Goal: Book appointment/travel/reservation

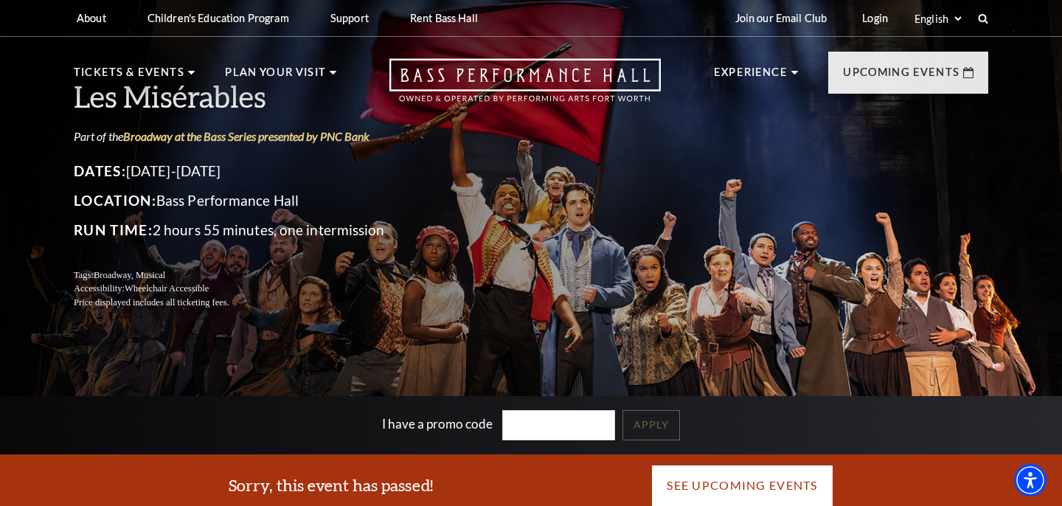
click at [724, 486] on link "See Upcoming Events" at bounding box center [741, 484] width 181 height 41
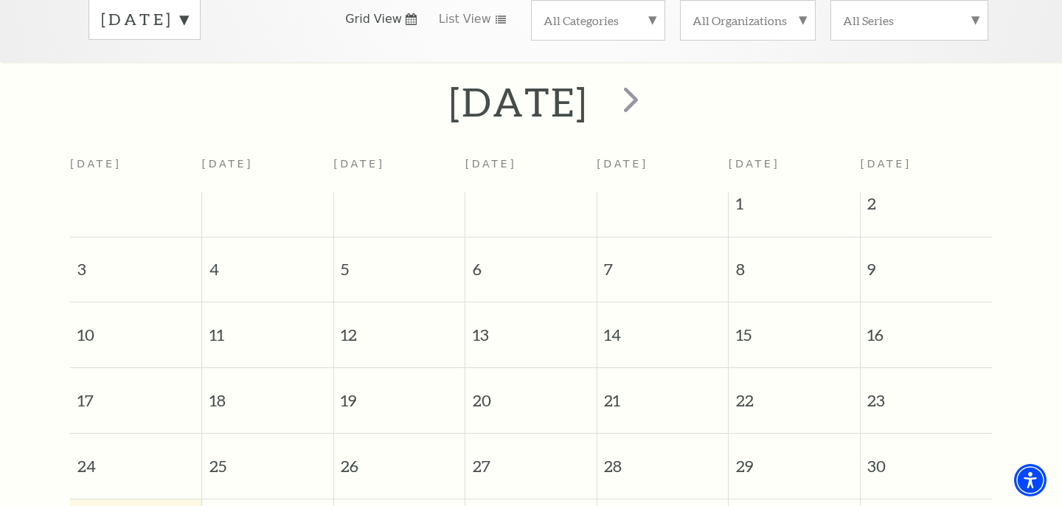
scroll to position [220, 0]
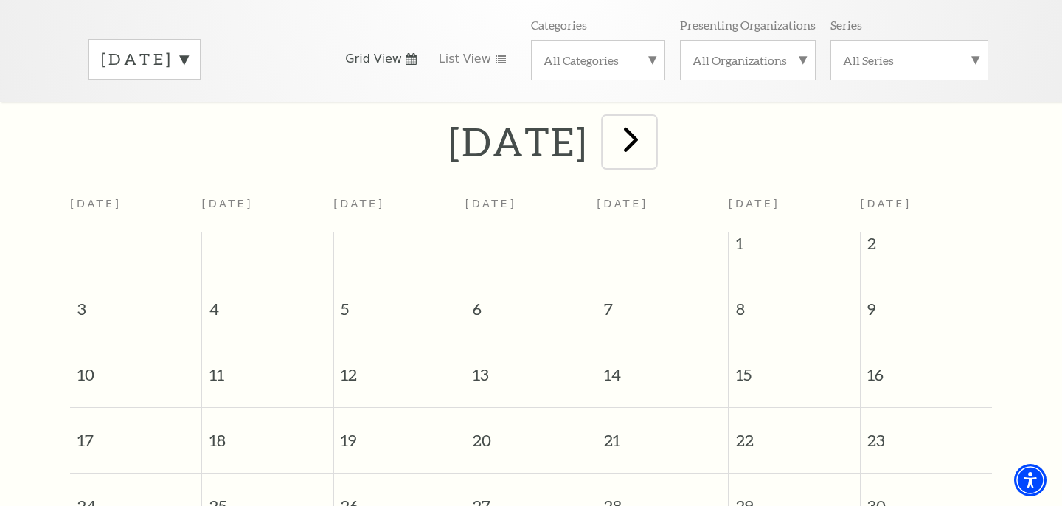
click at [652, 123] on span "next" at bounding box center [631, 139] width 42 height 42
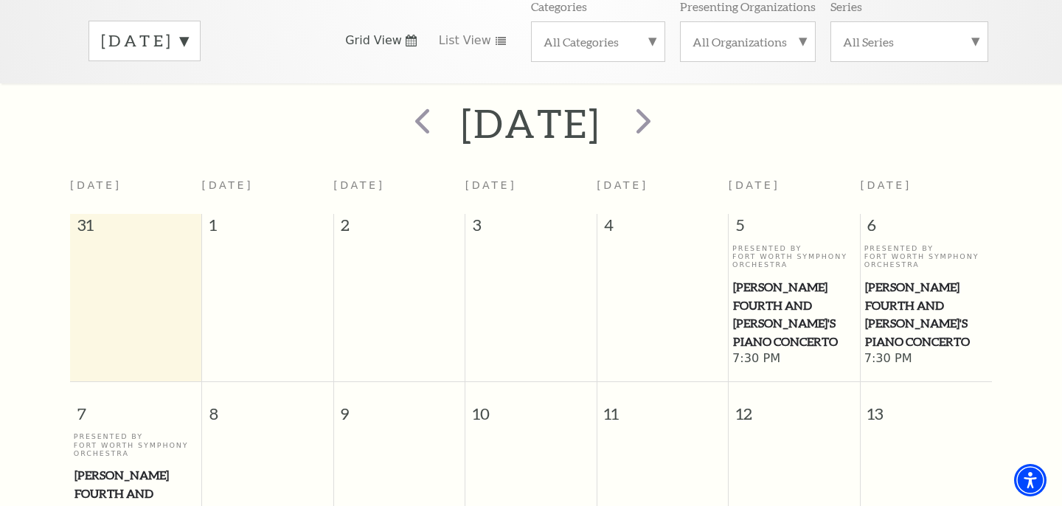
scroll to position [234, 0]
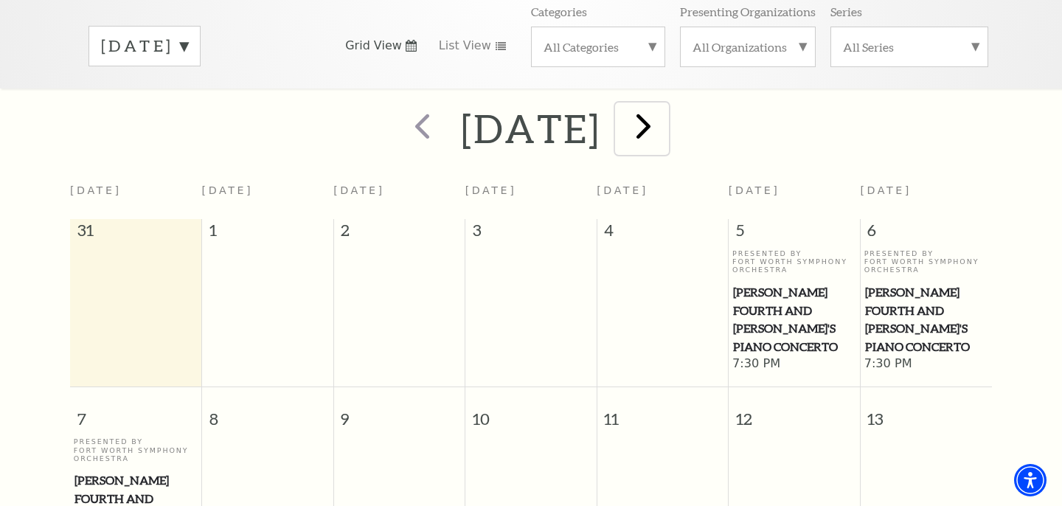
click at [664, 106] on span "next" at bounding box center [643, 126] width 42 height 42
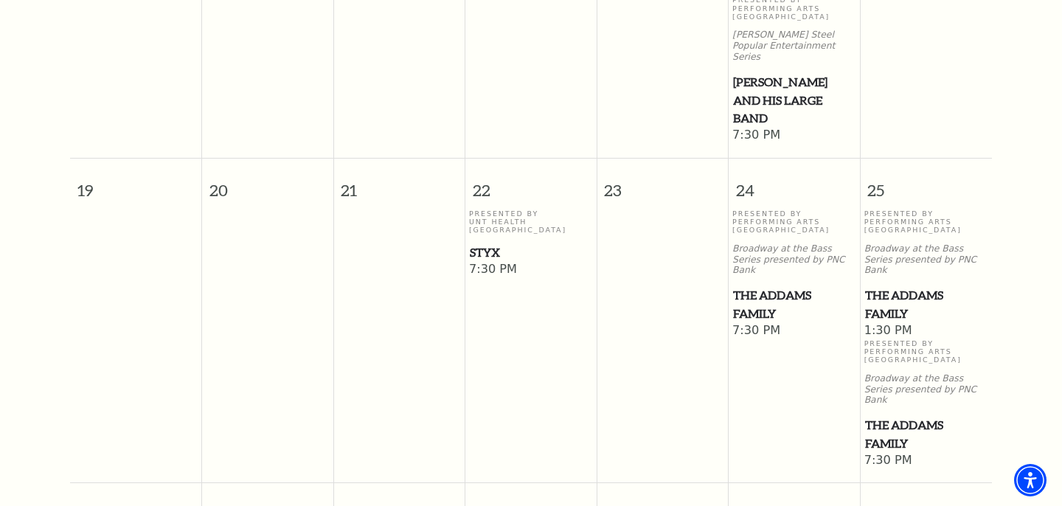
scroll to position [908, 0]
click at [482, 244] on span "Styx" at bounding box center [531, 253] width 122 height 18
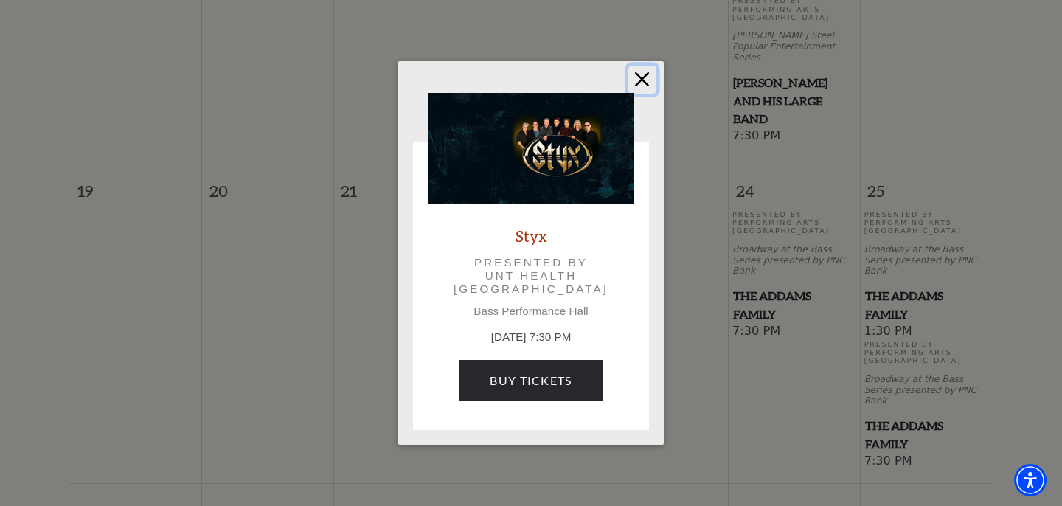
click at [644, 74] on button "Close" at bounding box center [642, 80] width 28 height 28
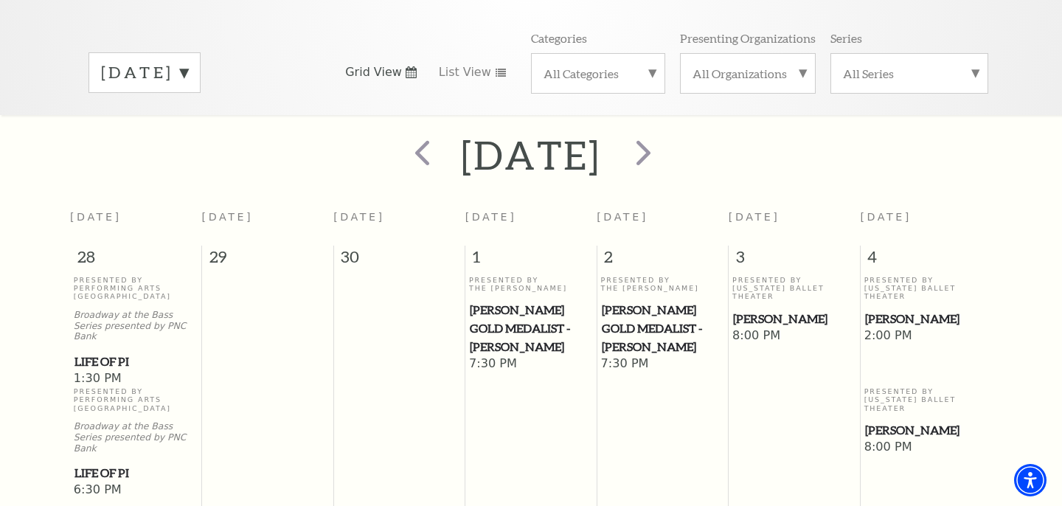
scroll to position [89, 0]
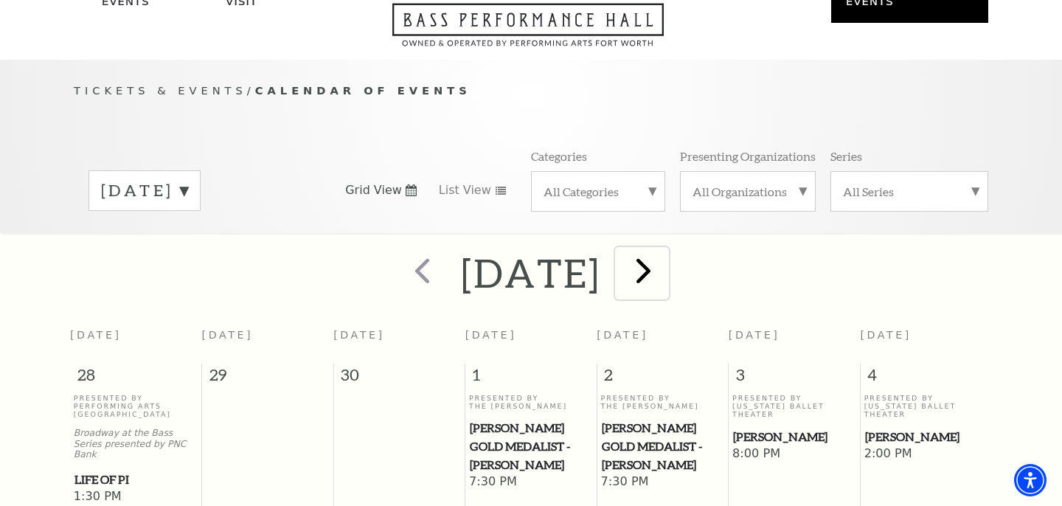
click at [664, 252] on span "next" at bounding box center [643, 270] width 42 height 42
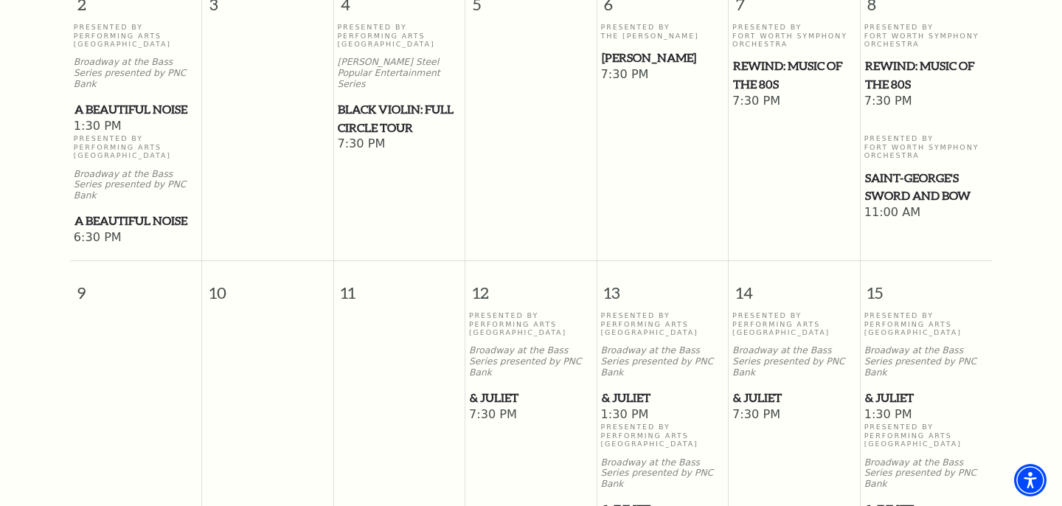
scroll to position [785, 0]
click at [886, 388] on span "& Juliet" at bounding box center [926, 397] width 123 height 18
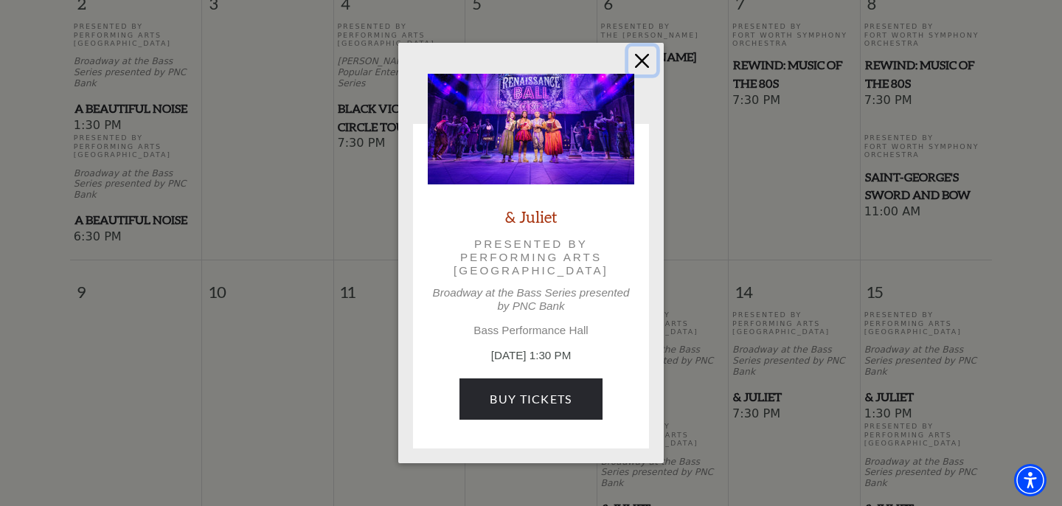
click at [647, 59] on button "Close" at bounding box center [642, 60] width 28 height 28
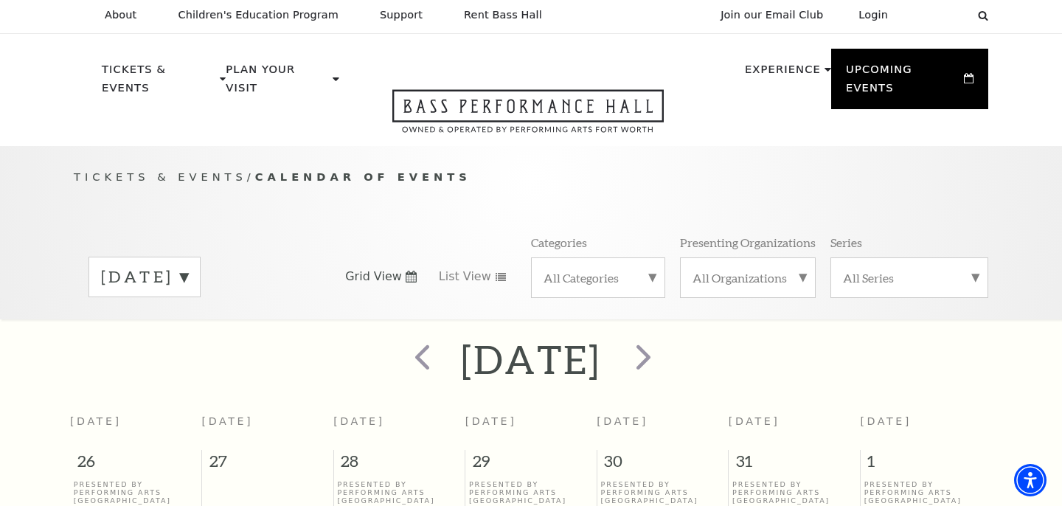
scroll to position [0, 0]
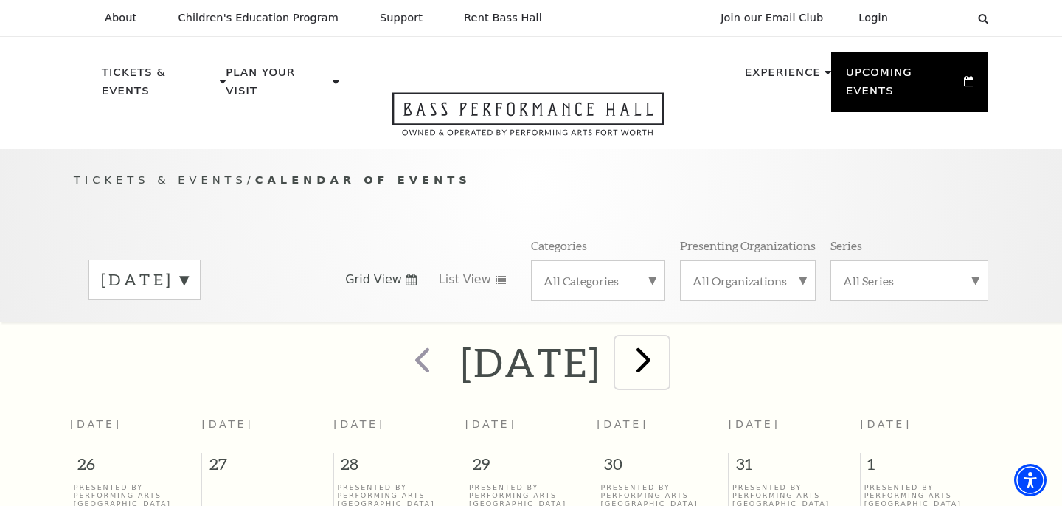
click at [664, 352] on span "next" at bounding box center [643, 359] width 42 height 42
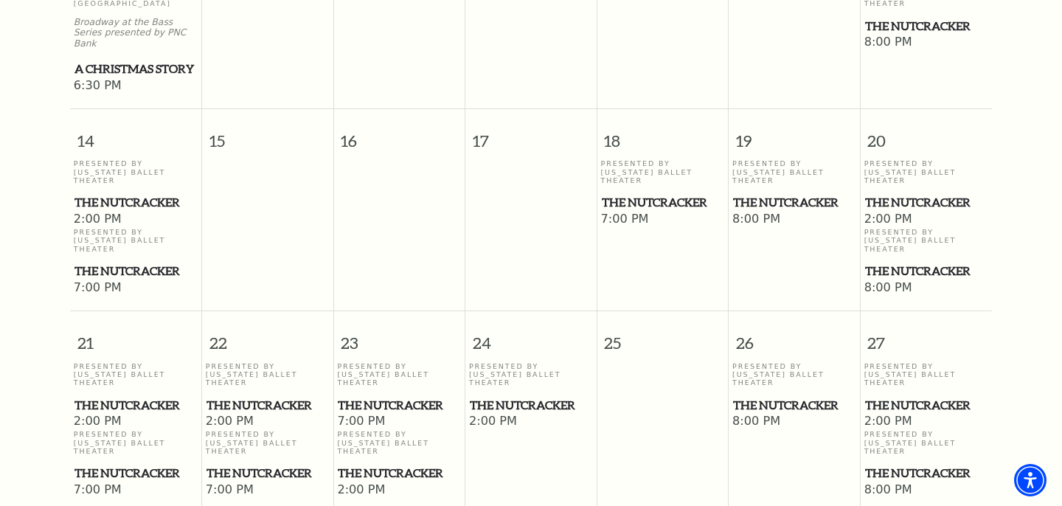
scroll to position [946, 0]
